Goal: Task Accomplishment & Management: Use online tool/utility

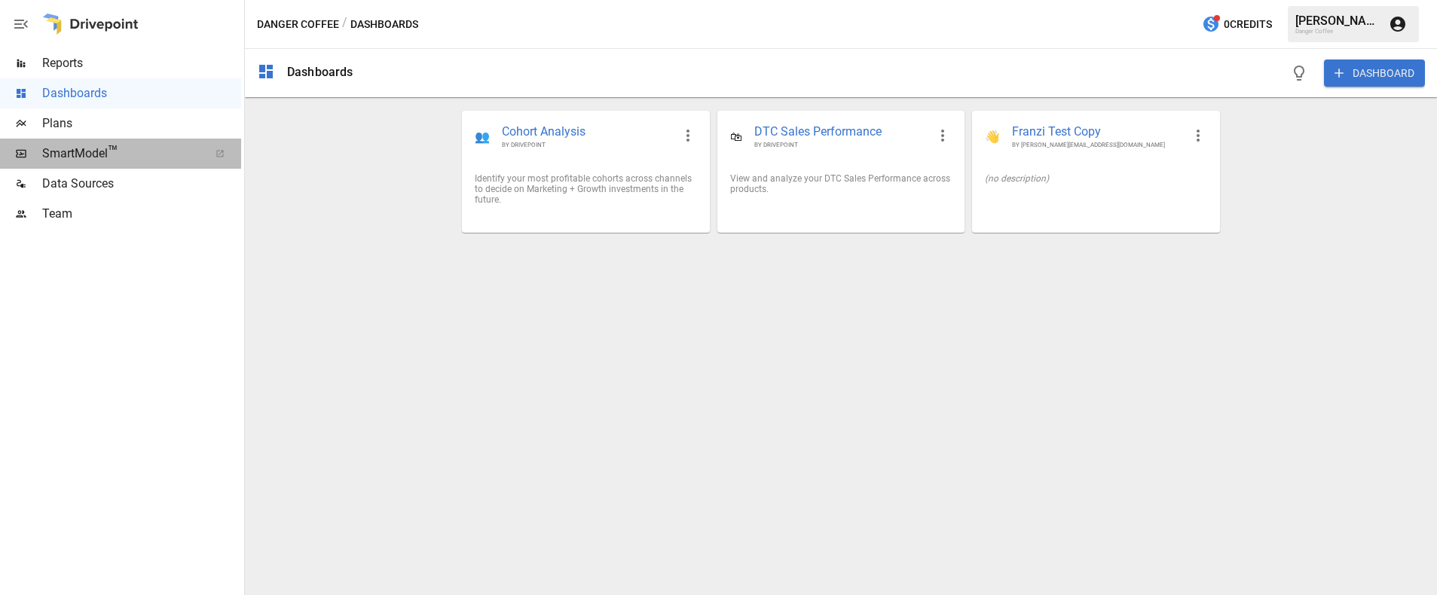
click at [119, 145] on span "SmartModel ™" at bounding box center [120, 154] width 157 height 18
click at [112, 121] on span "Plans" at bounding box center [141, 124] width 199 height 18
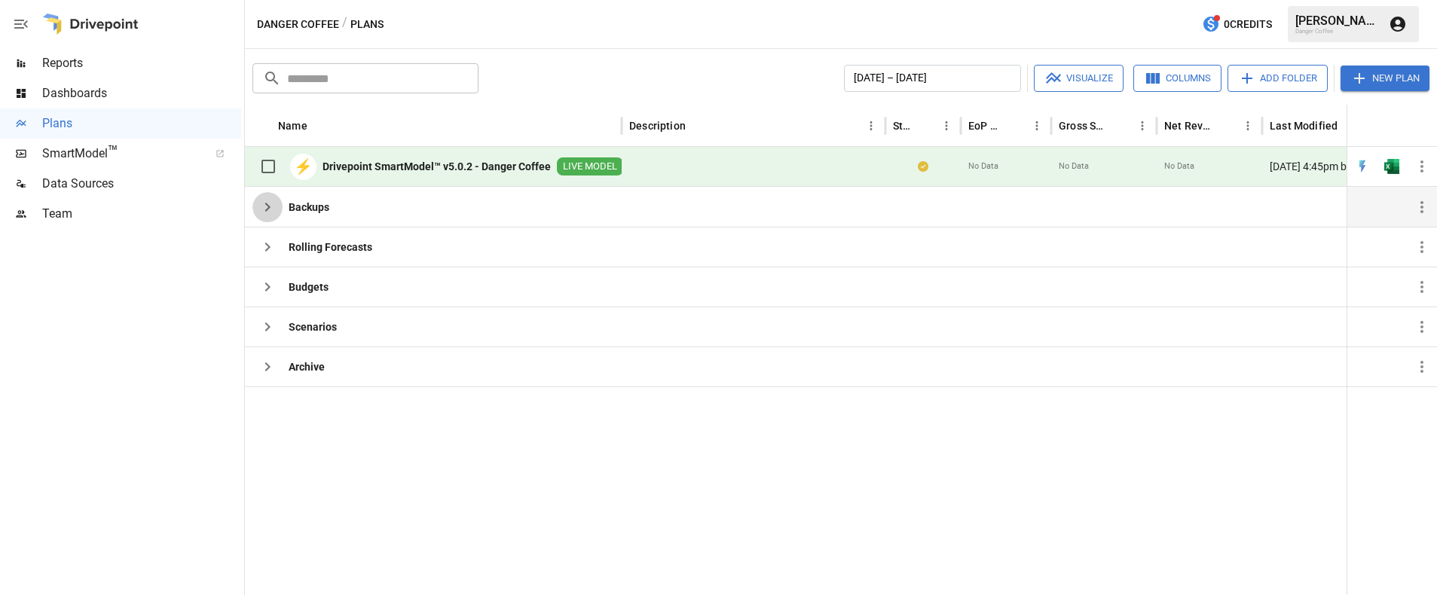
click at [266, 216] on button "button" at bounding box center [267, 207] width 30 height 30
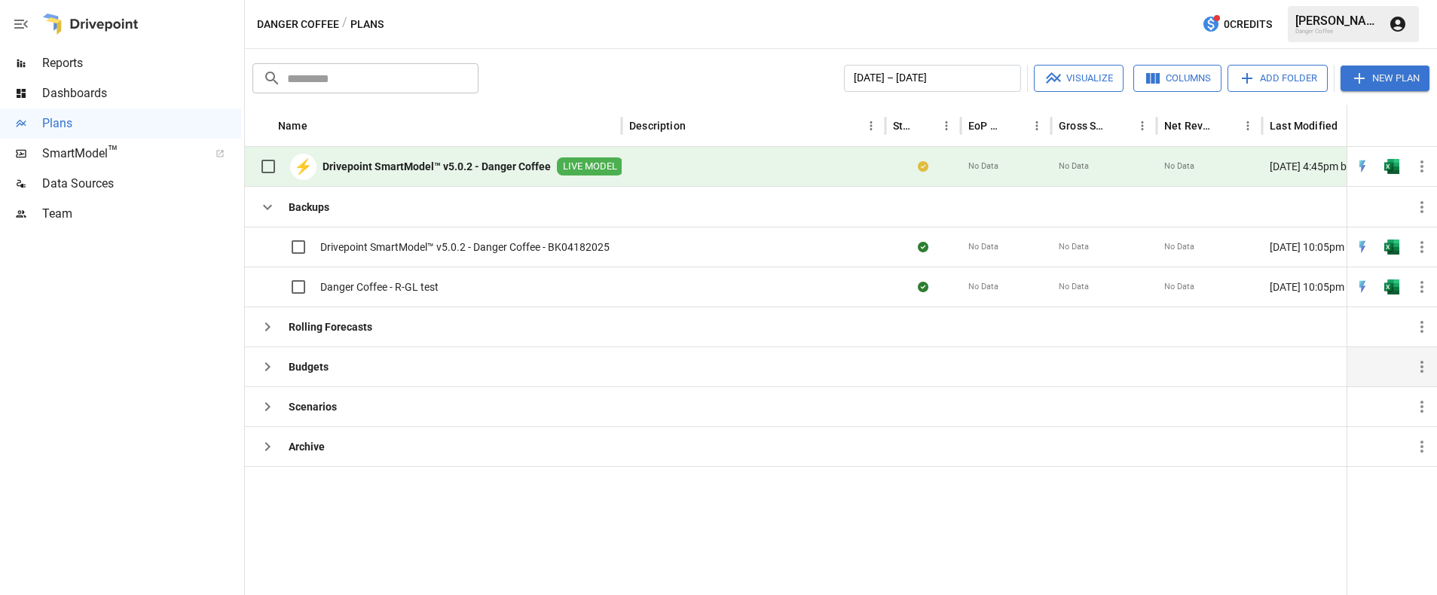
click at [269, 370] on icon "button" at bounding box center [267, 367] width 18 height 18
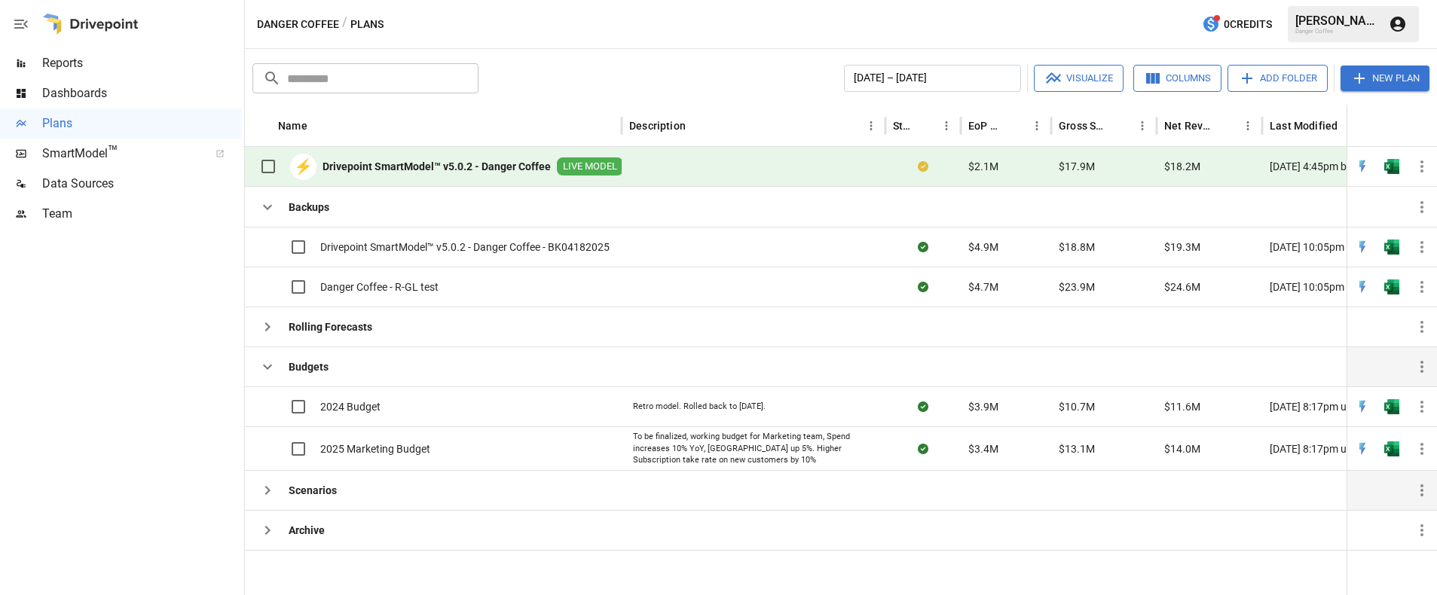
click at [264, 485] on icon "button" at bounding box center [267, 491] width 18 height 18
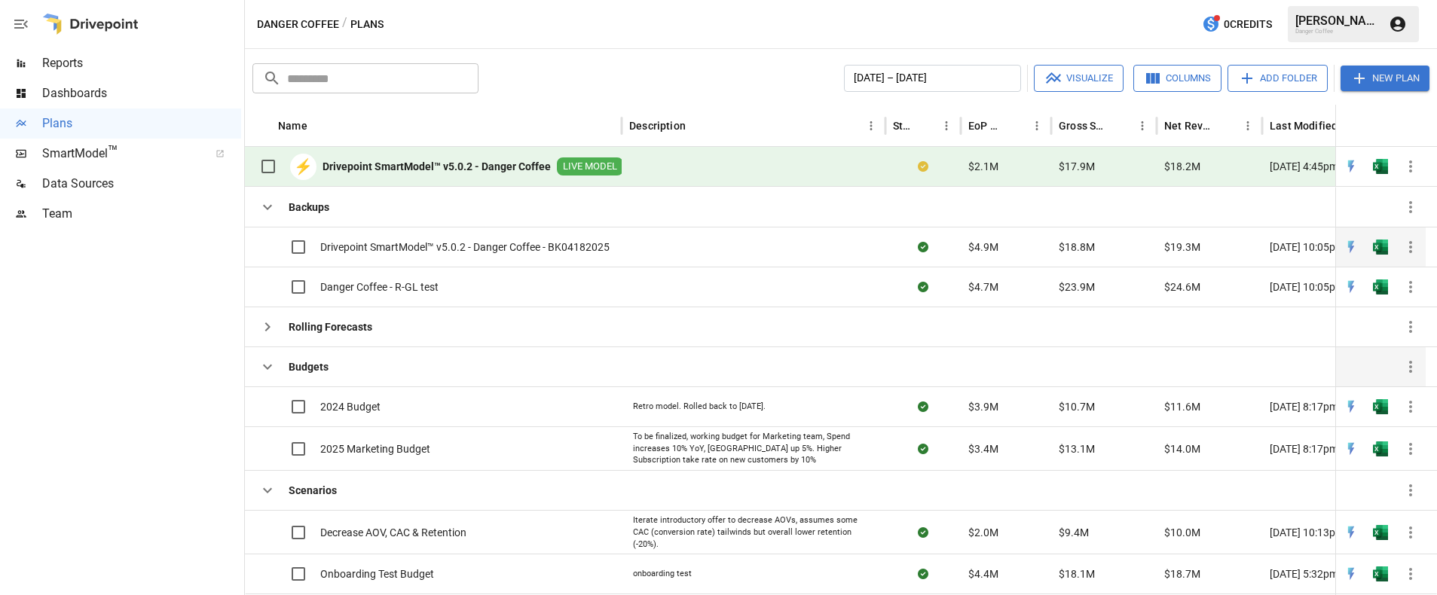
click at [568, 255] on div "Drivepoint SmartModel™ v5.0.2 - Danger Coffee - BK04182025" at bounding box center [430, 247] width 357 height 32
click at [1382, 249] on img "Open in Excel" at bounding box center [1380, 247] width 15 height 15
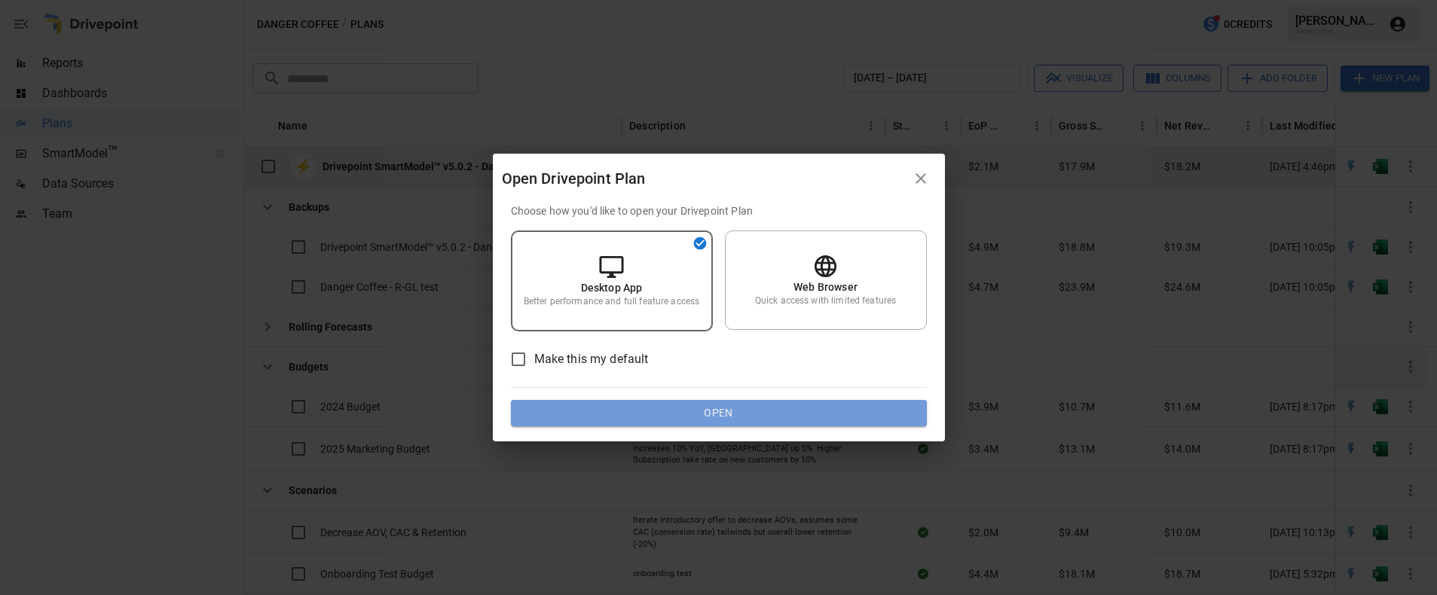
click at [708, 415] on button "Open" at bounding box center [719, 413] width 416 height 27
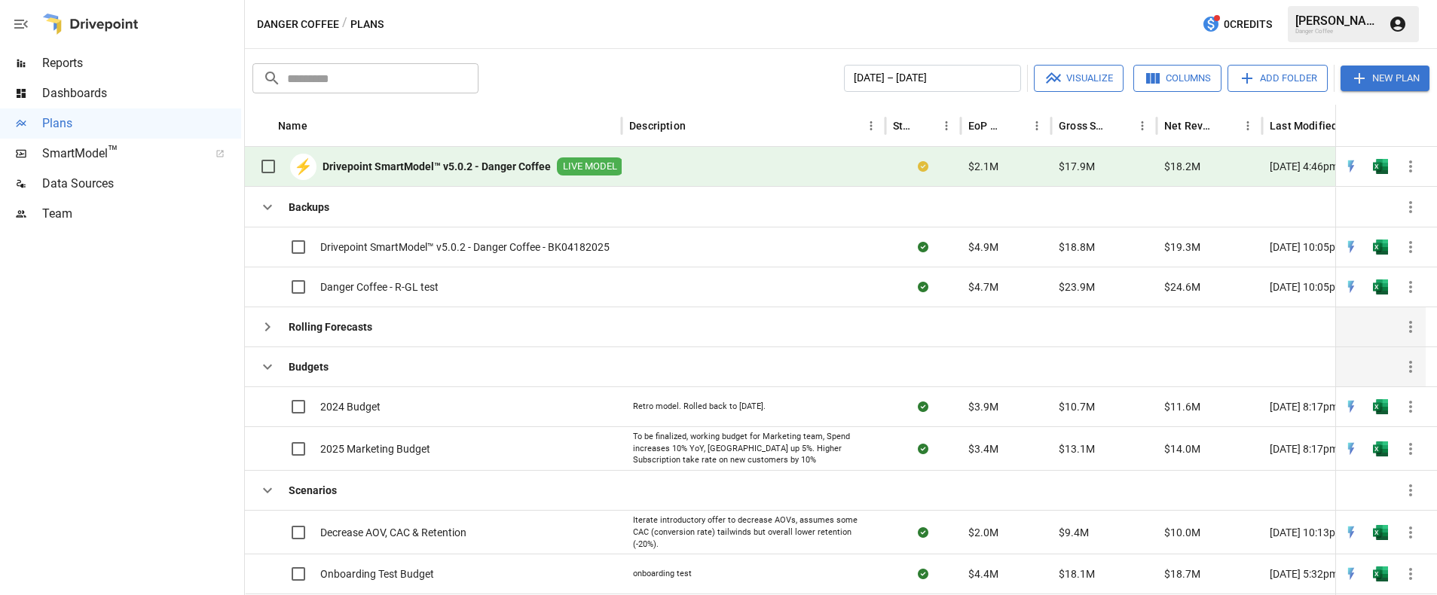
click at [268, 324] on icon "button" at bounding box center [267, 327] width 18 height 18
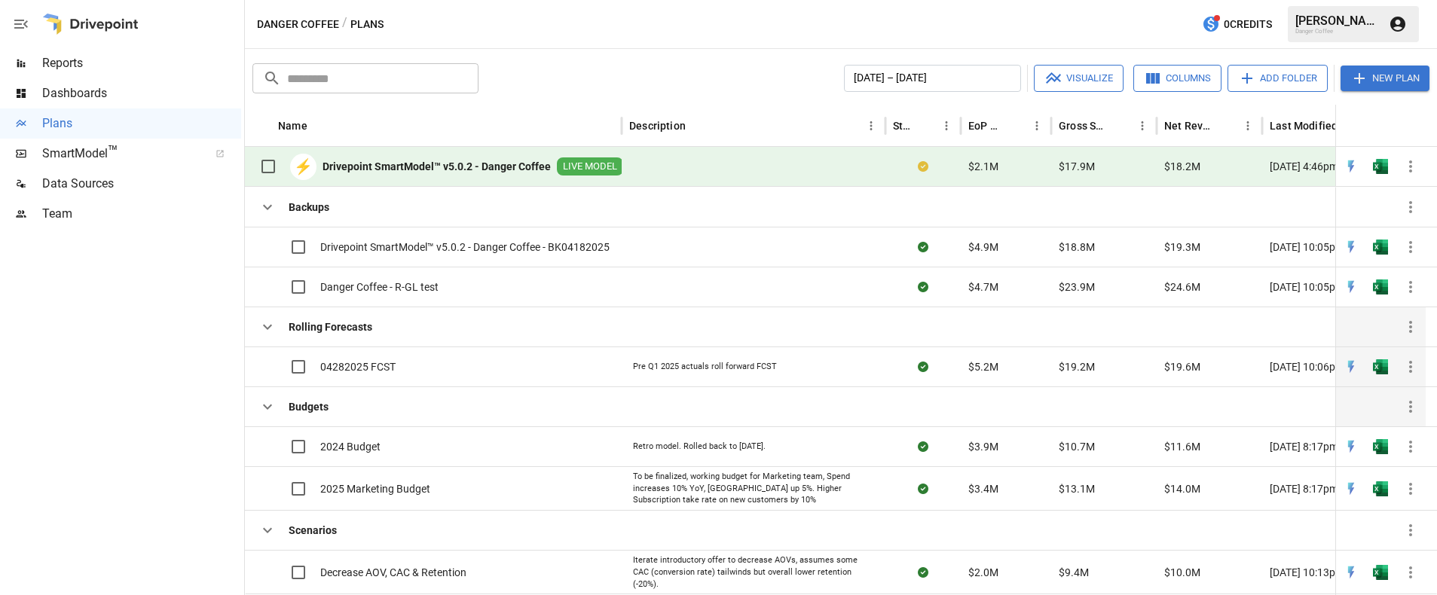
click at [495, 368] on div "04282025 FCST" at bounding box center [433, 367] width 377 height 40
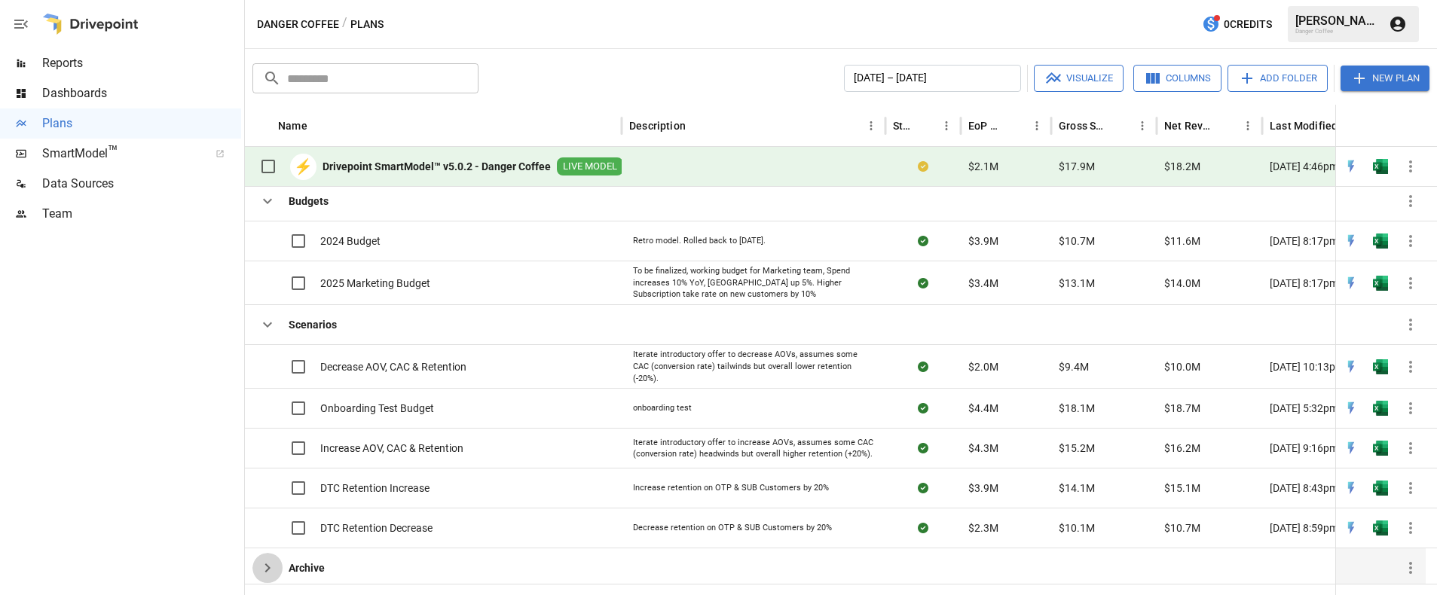
click at [267, 564] on icon "button" at bounding box center [267, 568] width 18 height 18
click at [253, 564] on button "button" at bounding box center [267, 568] width 30 height 30
click at [263, 564] on icon "button" at bounding box center [267, 568] width 18 height 18
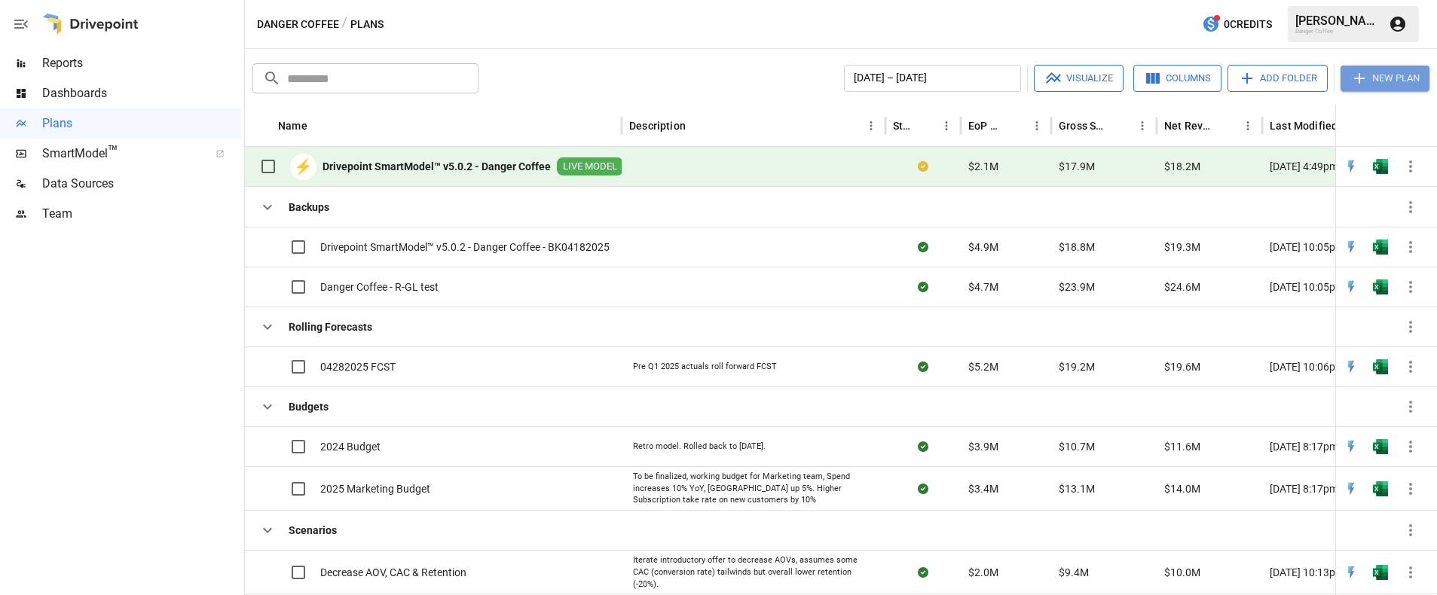
click at [1384, 76] on button "New Plan" at bounding box center [1385, 79] width 89 height 26
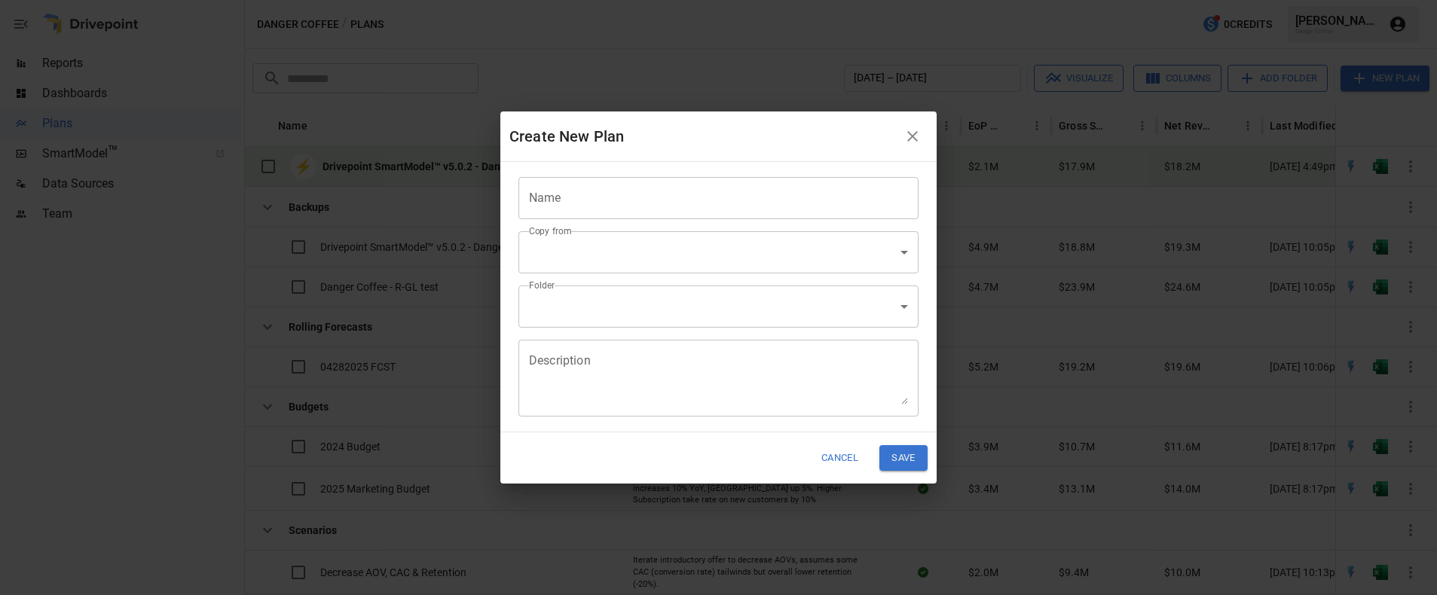
click at [766, 0] on body "Reports Dashboards Plans SmartModel ™ Data Sources Team Danger Coffee / Plans 0…" at bounding box center [718, 0] width 1437 height 0
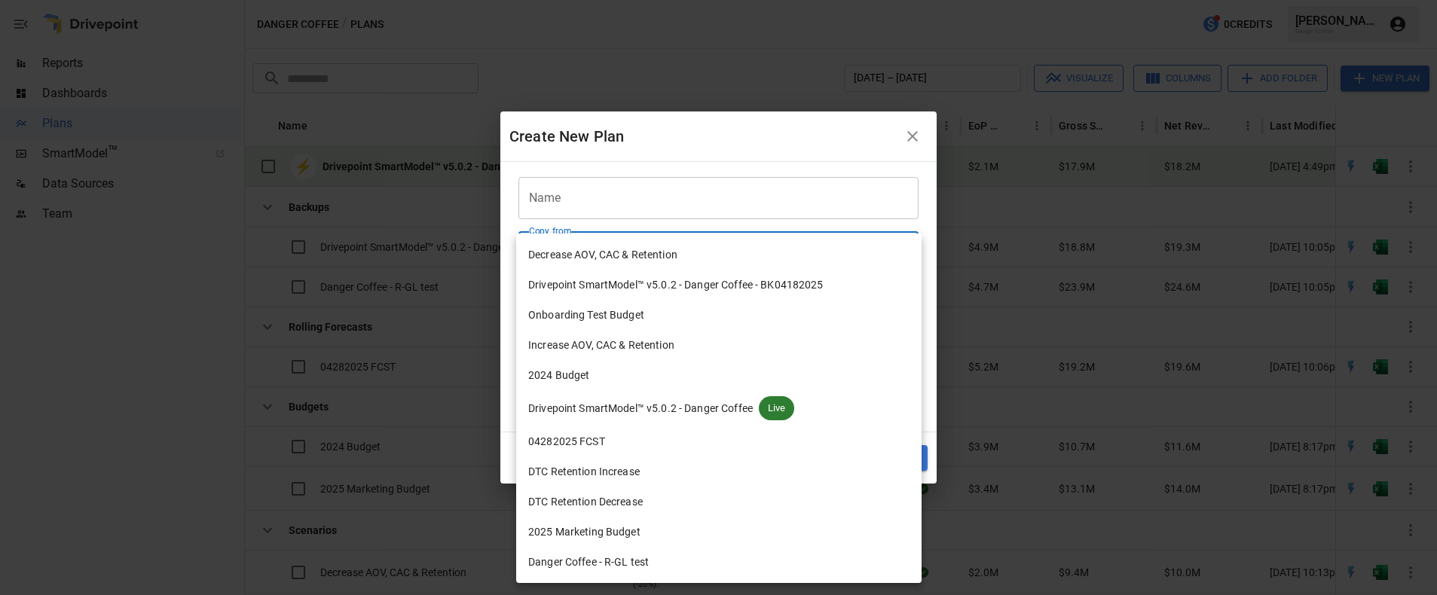
click at [748, 153] on div at bounding box center [718, 297] width 1437 height 595
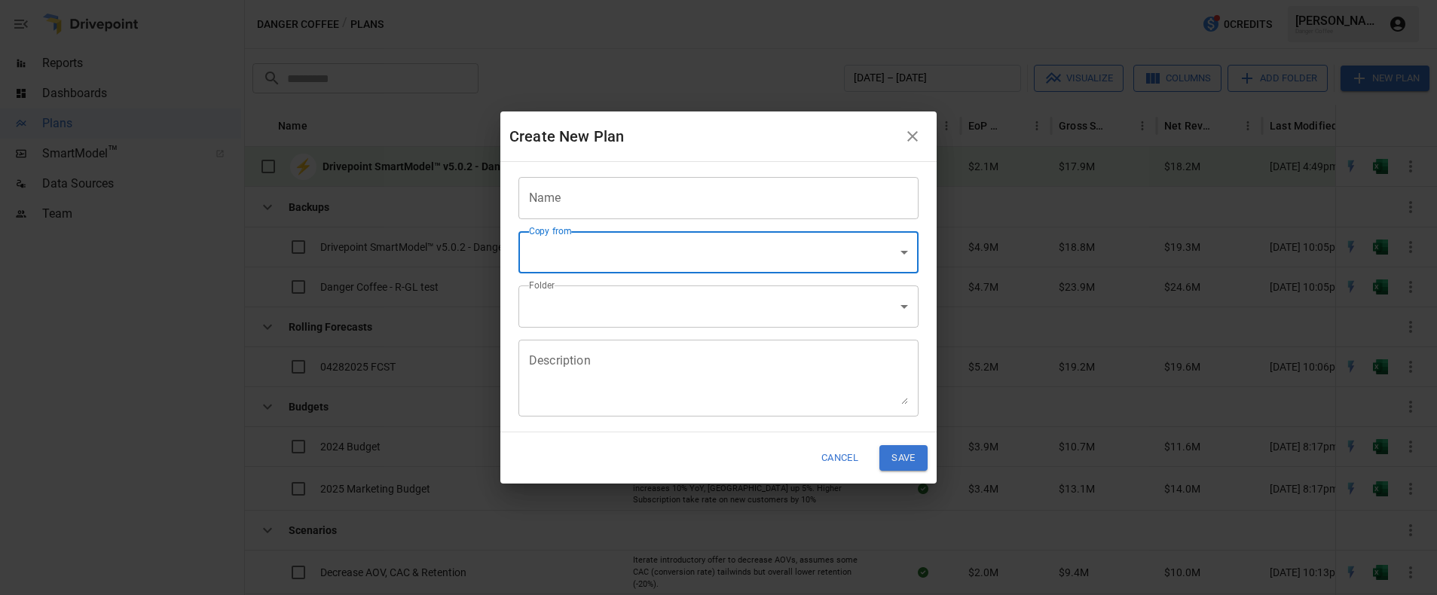
click at [796, 0] on body "Reports Dashboards Plans SmartModel ™ Data Sources Team Danger Coffee / Plans 0…" at bounding box center [718, 0] width 1437 height 0
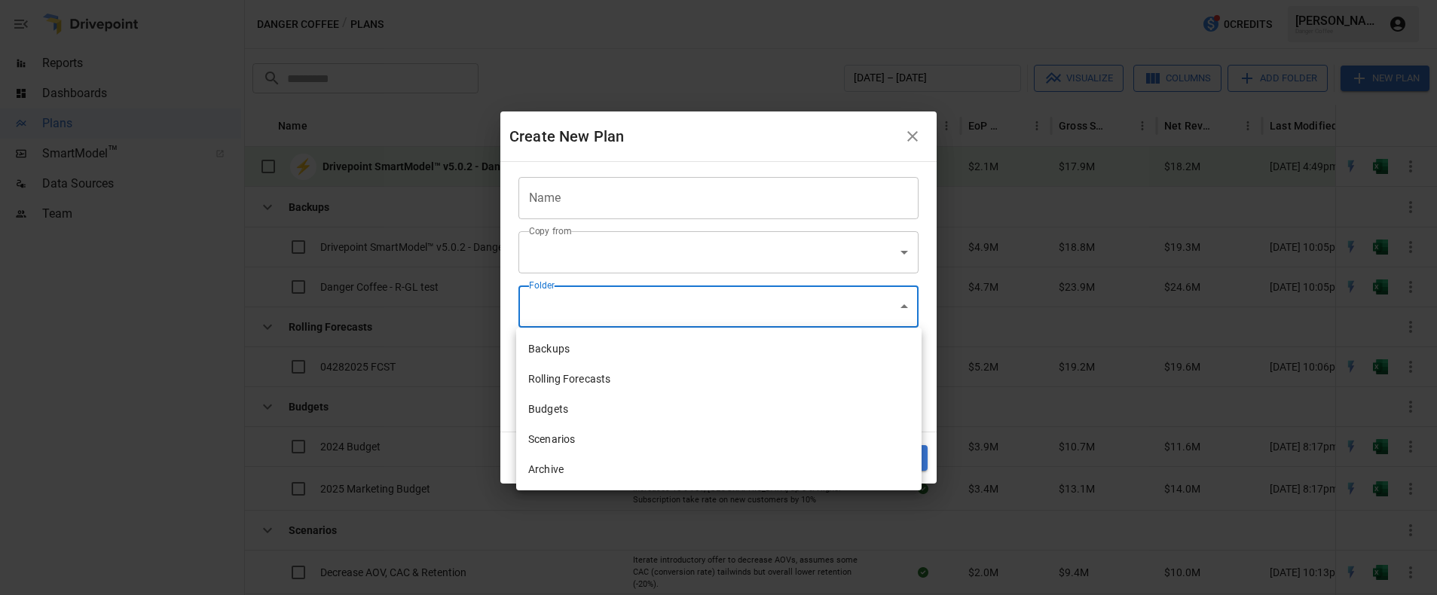
click at [791, 149] on div at bounding box center [718, 297] width 1437 height 595
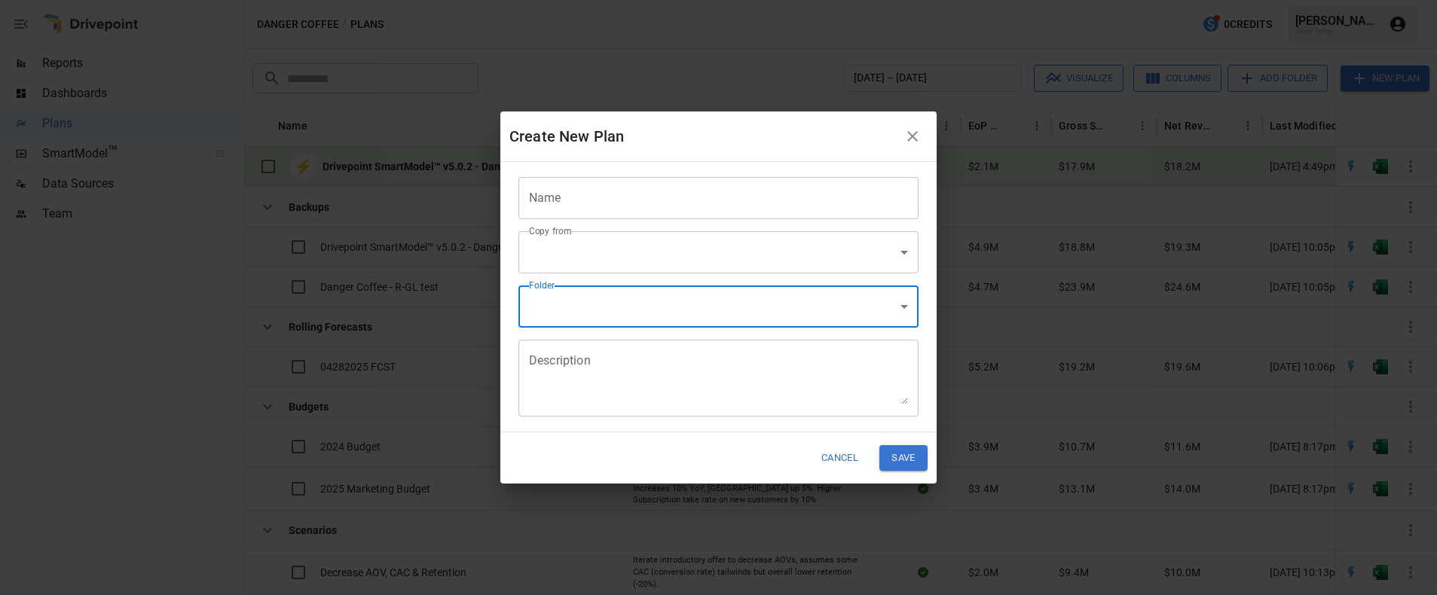
drag, startPoint x: 839, startPoint y: 465, endPoint x: 839, endPoint y: 454, distance: 11.3
click at [839, 463] on button "Cancel" at bounding box center [840, 457] width 57 height 25
